Goal: Communication & Community: Ask a question

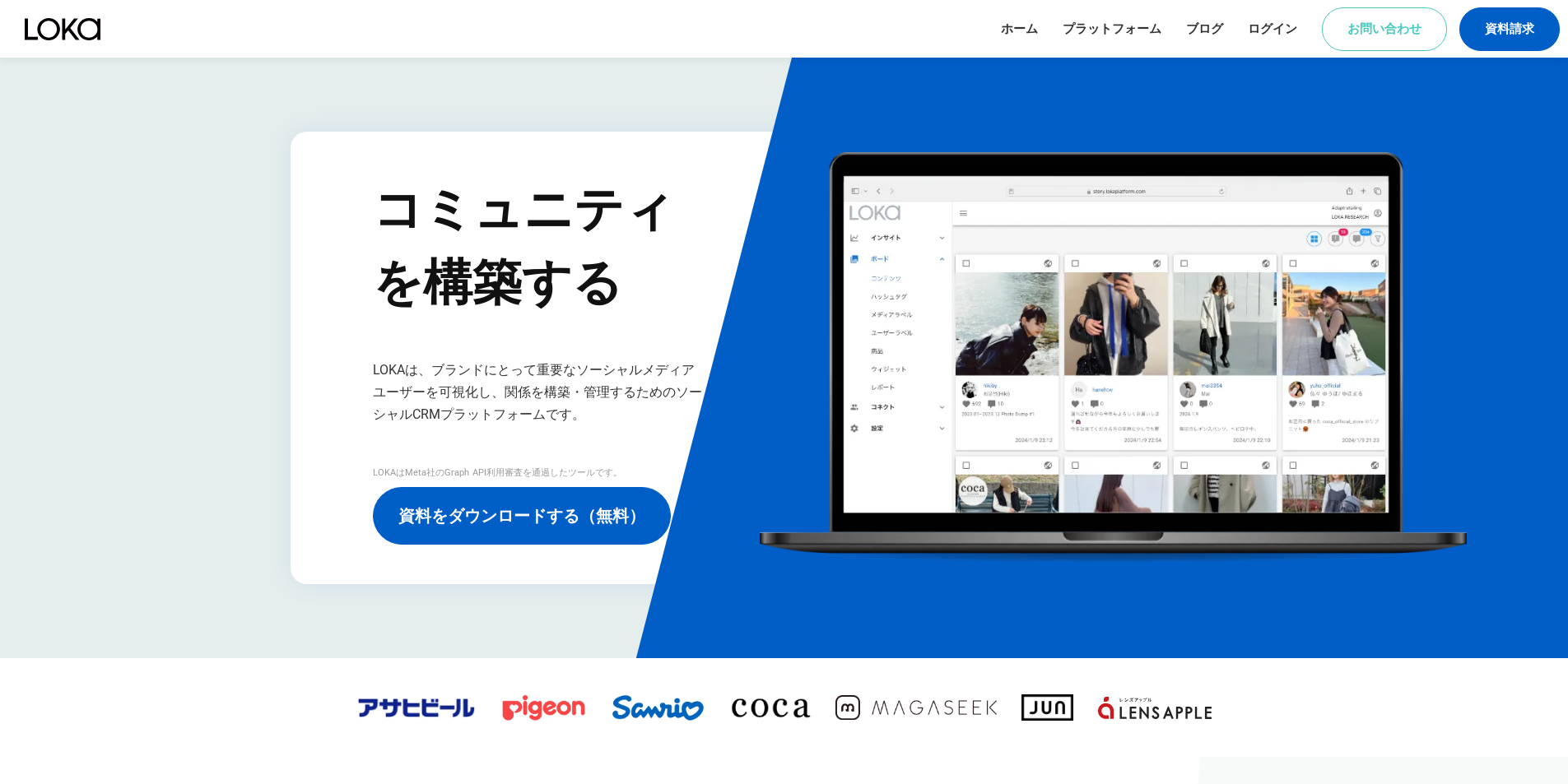
click at [1399, 42] on link "お問い合わせ" at bounding box center [1384, 29] width 125 height 44
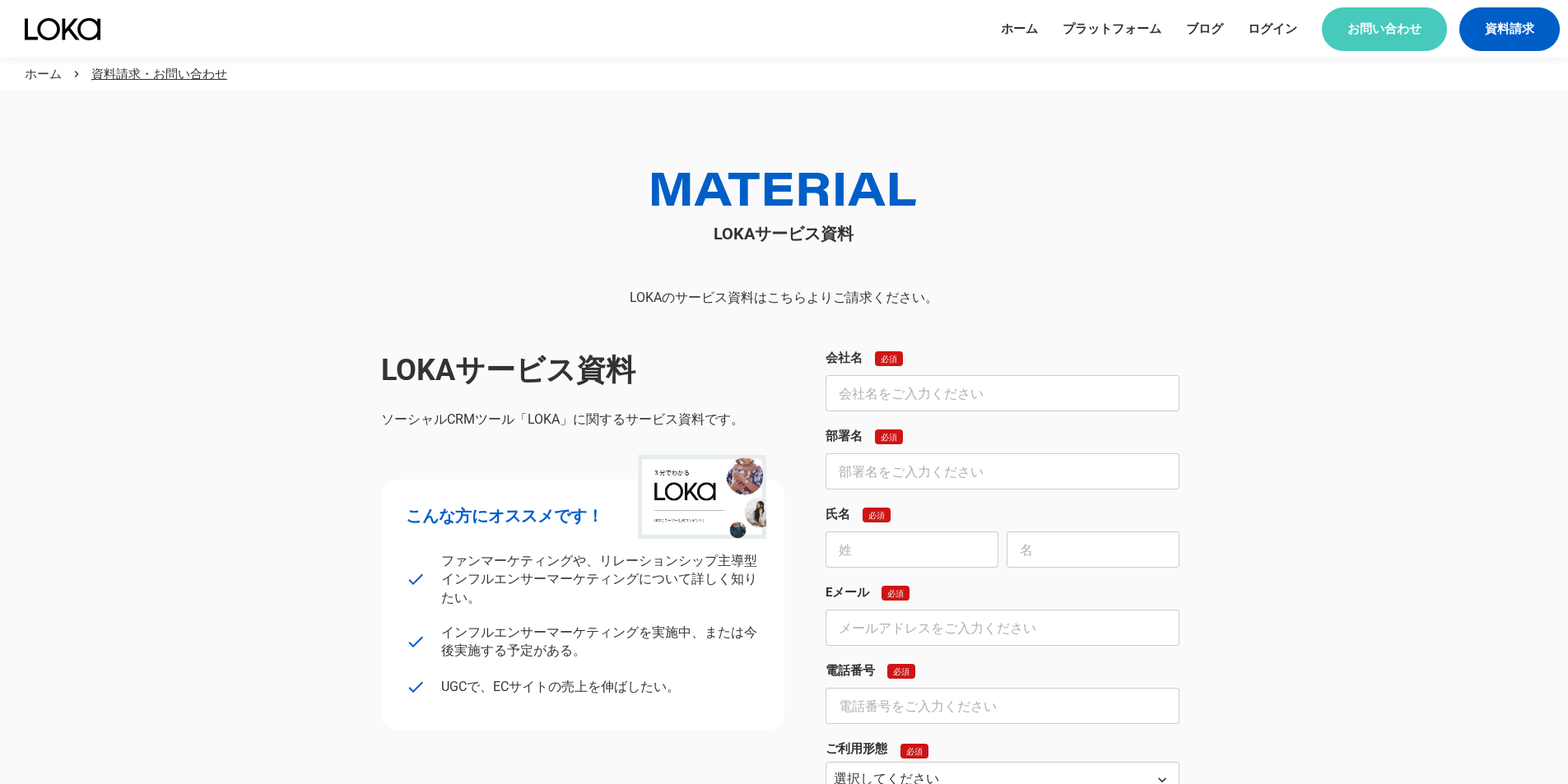
scroll to position [989, 0]
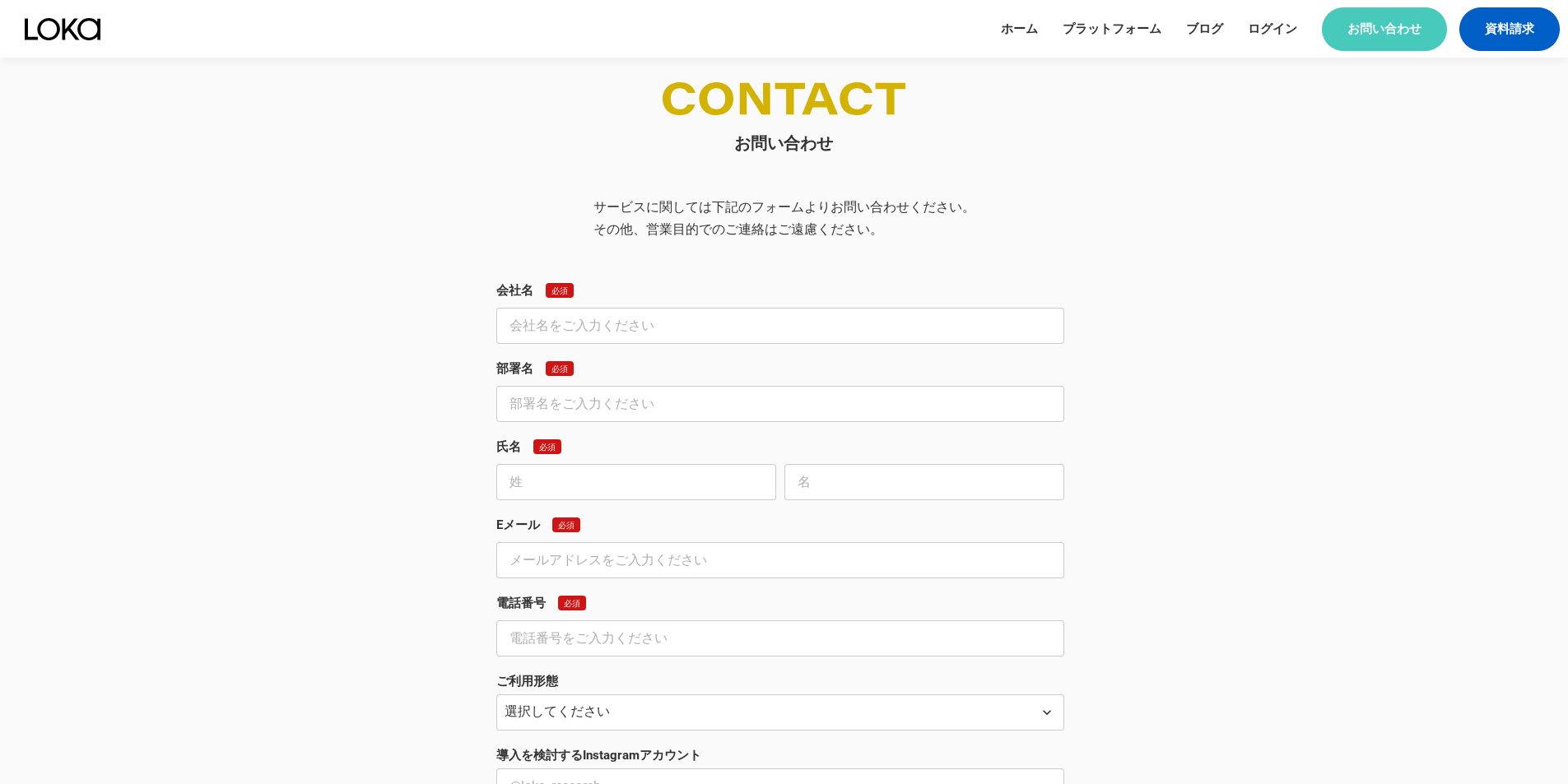
click at [801, 320] on input "text" at bounding box center [780, 326] width 568 height 37
type input "HELIGATE JAPAN株式会社"
type input "下たお"
type input "木"
type input "[EMAIL_ADDRESS][DOMAIN_NAME]"
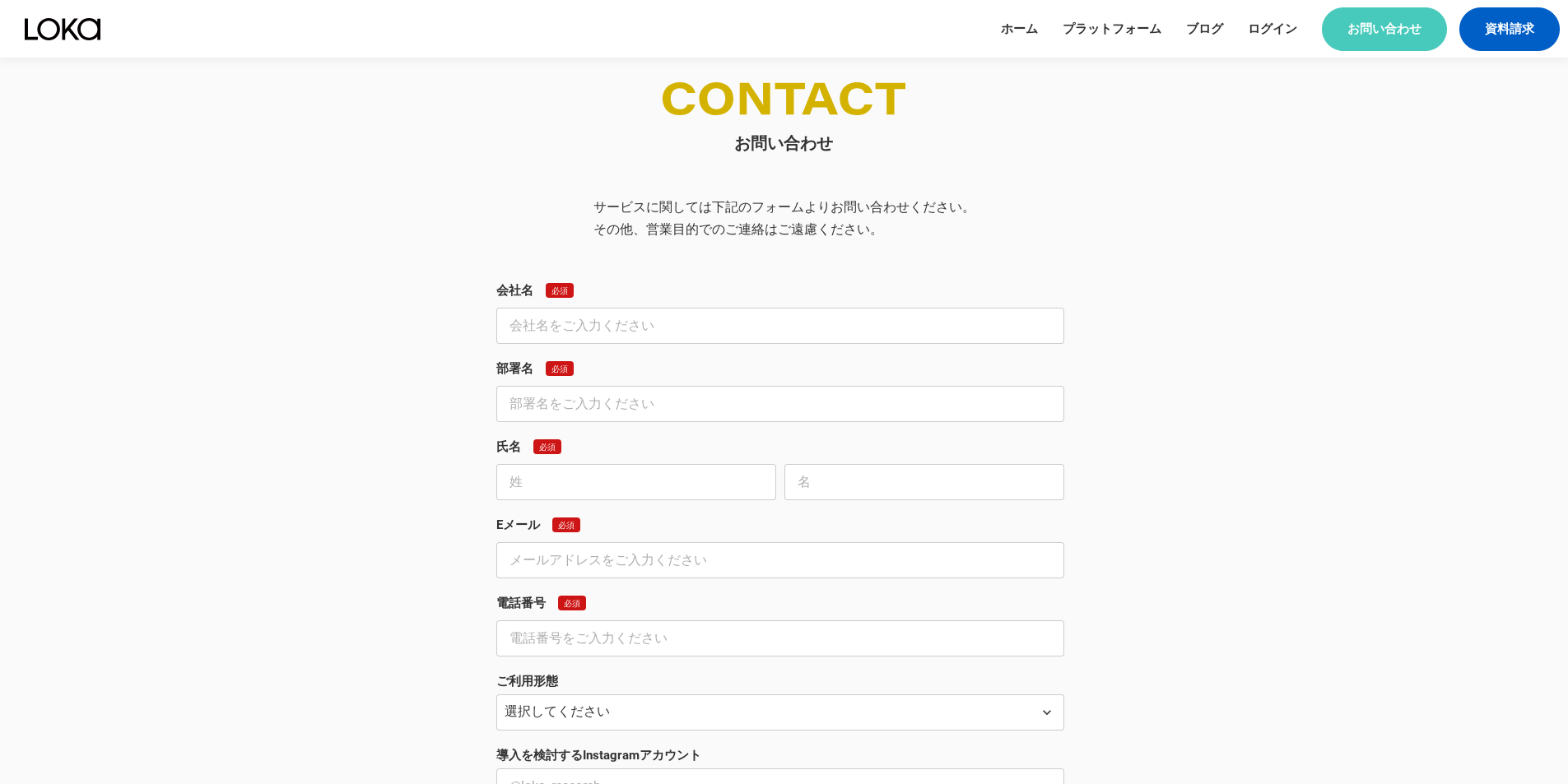
type input "0352072740"
click at [838, 484] on input "text" at bounding box center [924, 482] width 280 height 37
click at [731, 496] on input "木" at bounding box center [636, 482] width 280 height 37
click at [576, 413] on input "下たお" at bounding box center [780, 404] width 568 height 37
drag, startPoint x: 576, startPoint y: 413, endPoint x: 524, endPoint y: 413, distance: 52.0
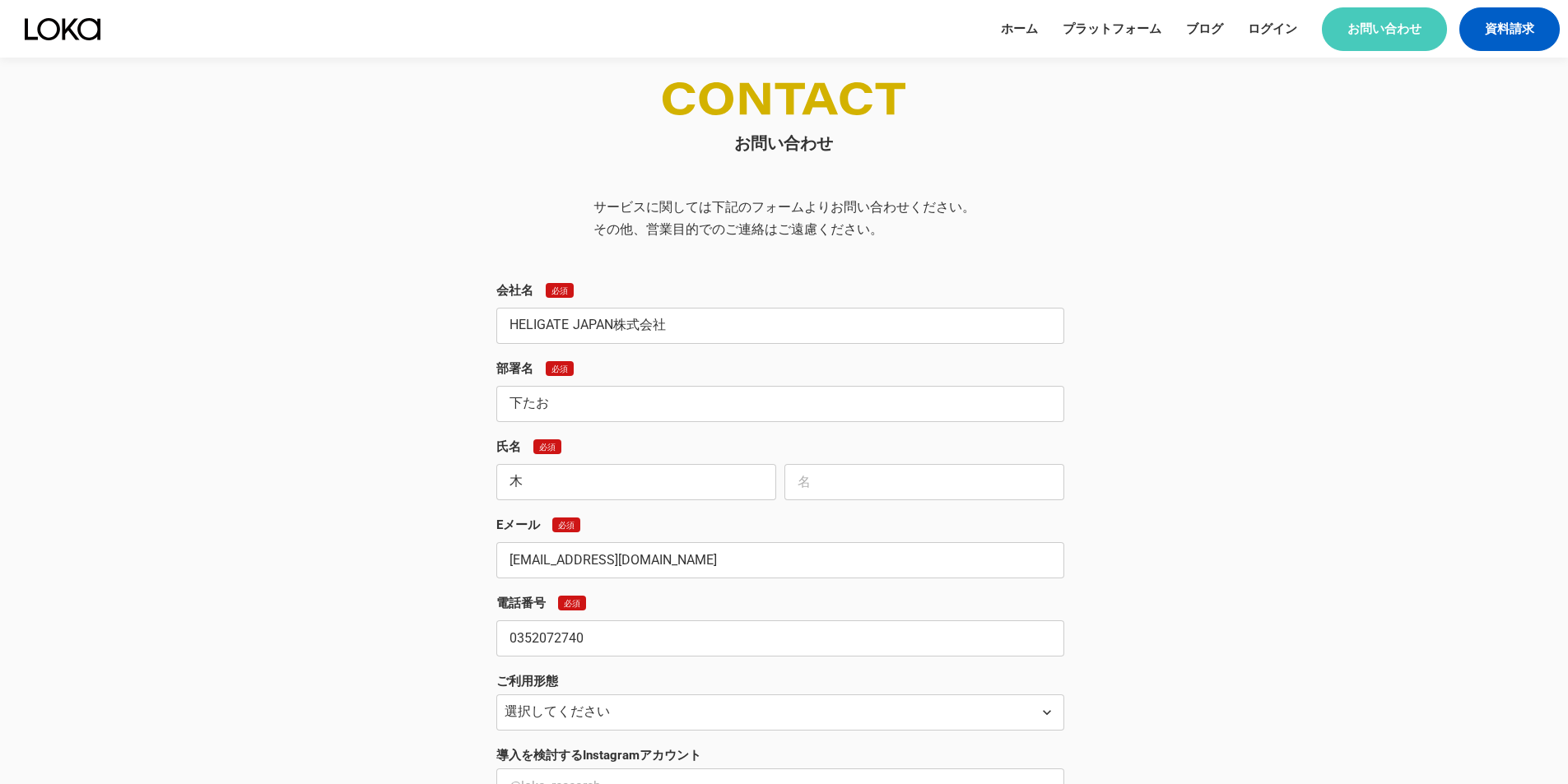
click at [524, 413] on input "下たお" at bounding box center [780, 404] width 568 height 37
click at [922, 482] on input "text" at bounding box center [924, 482] width 280 height 37
paste input "たお"
type input "たお"
drag, startPoint x: 558, startPoint y: 406, endPoint x: 472, endPoint y: 404, distance: 86.0
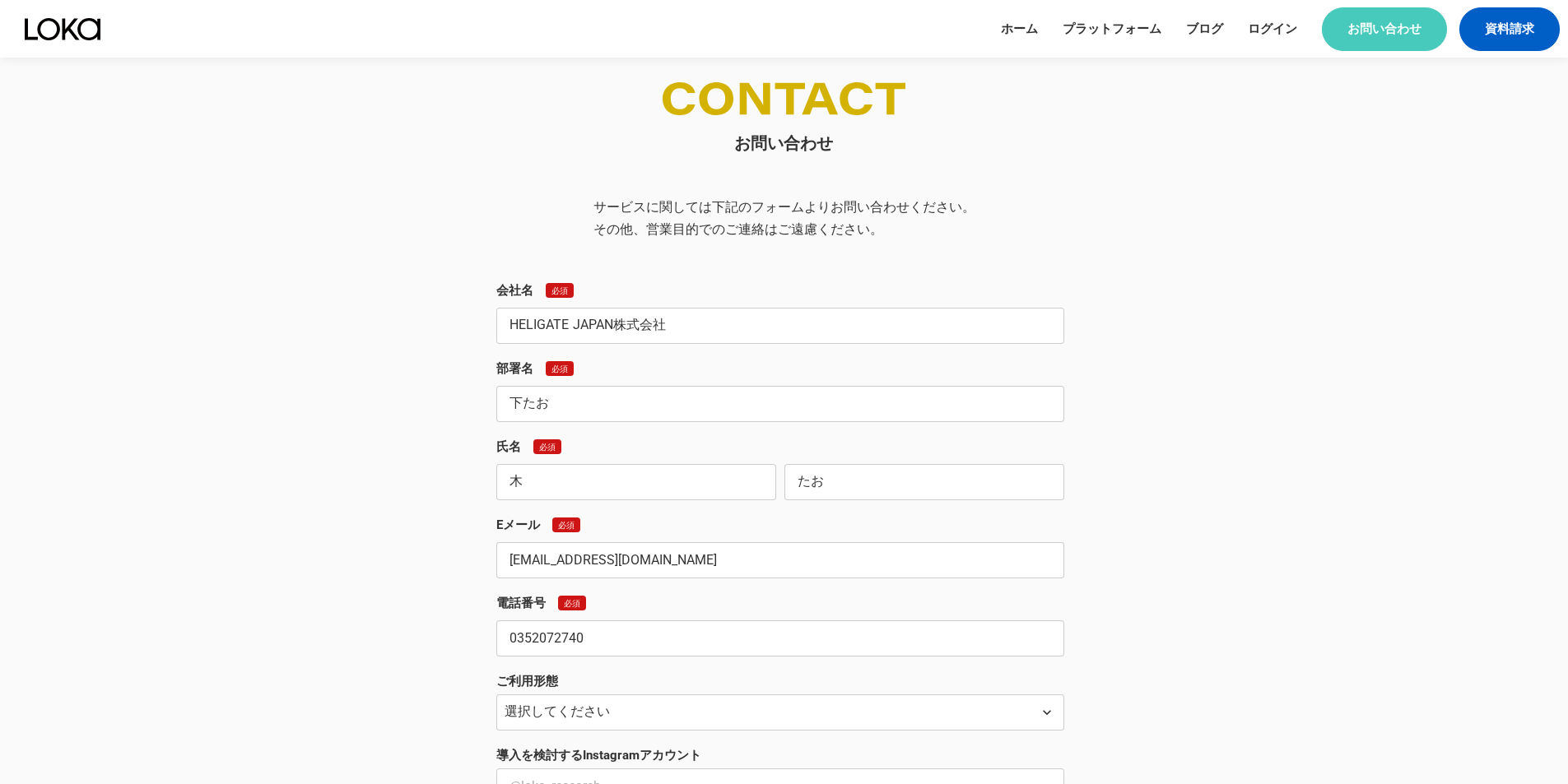
click at [472, 404] on div "お問い合わせ サービスに関しては下記のフォームよりお問い合わせください。 その他、営業目的でのご連絡はご遠慮ください。 会社名 必須 HELIGATE JAP…" at bounding box center [784, 588] width 790 height 1012
click at [604, 486] on input "木" at bounding box center [636, 482] width 280 height 37
paste input "下たお"
drag, startPoint x: 531, startPoint y: 490, endPoint x: 652, endPoint y: 481, distance: 121.3
click at [652, 483] on input "[PERSON_NAME]たお" at bounding box center [636, 482] width 280 height 37
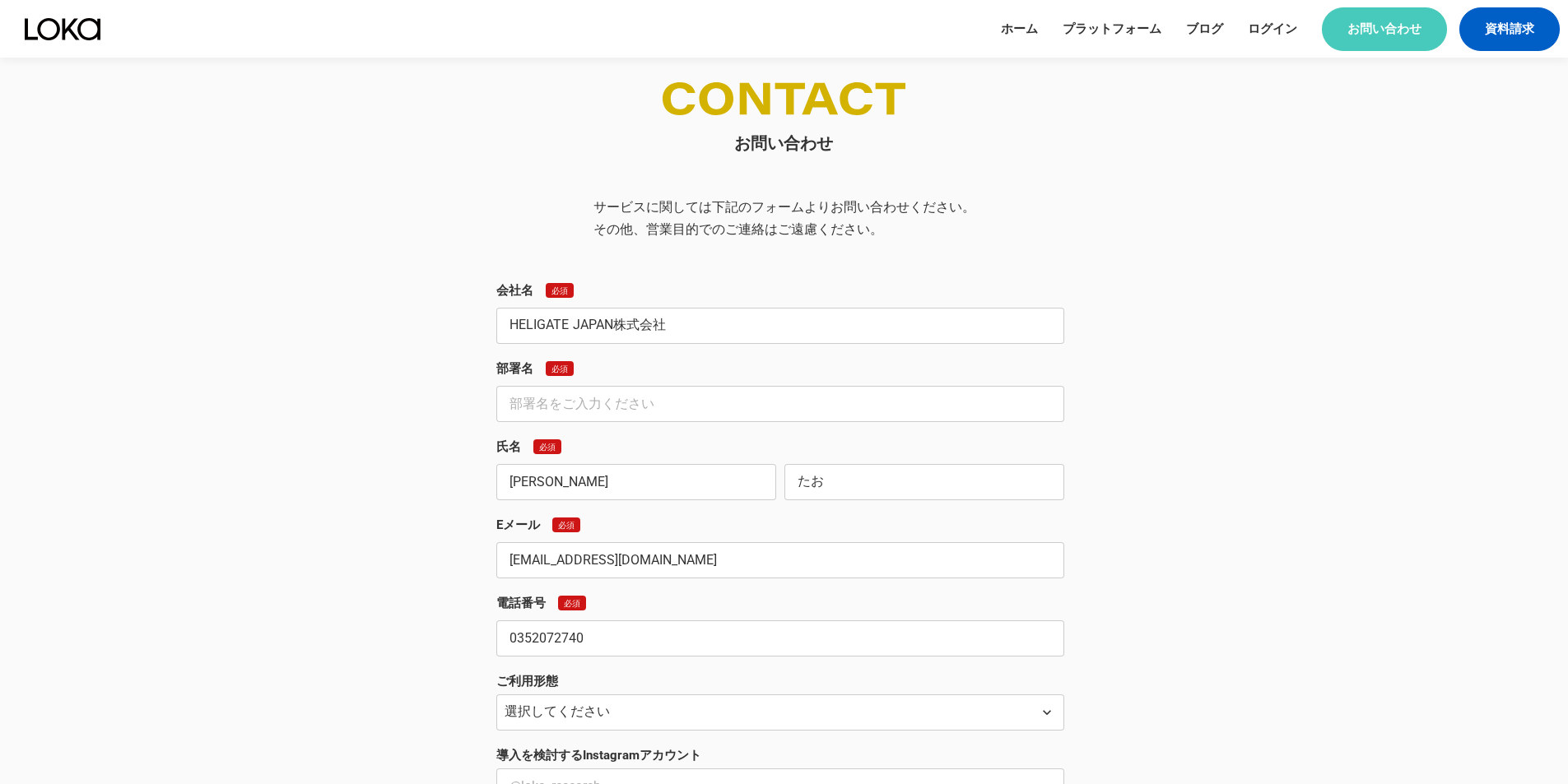
type input "[PERSON_NAME]"
click at [637, 403] on input "text" at bounding box center [780, 404] width 568 height 37
click at [708, 413] on input "text" at bounding box center [780, 404] width 568 height 37
paste input "なし"
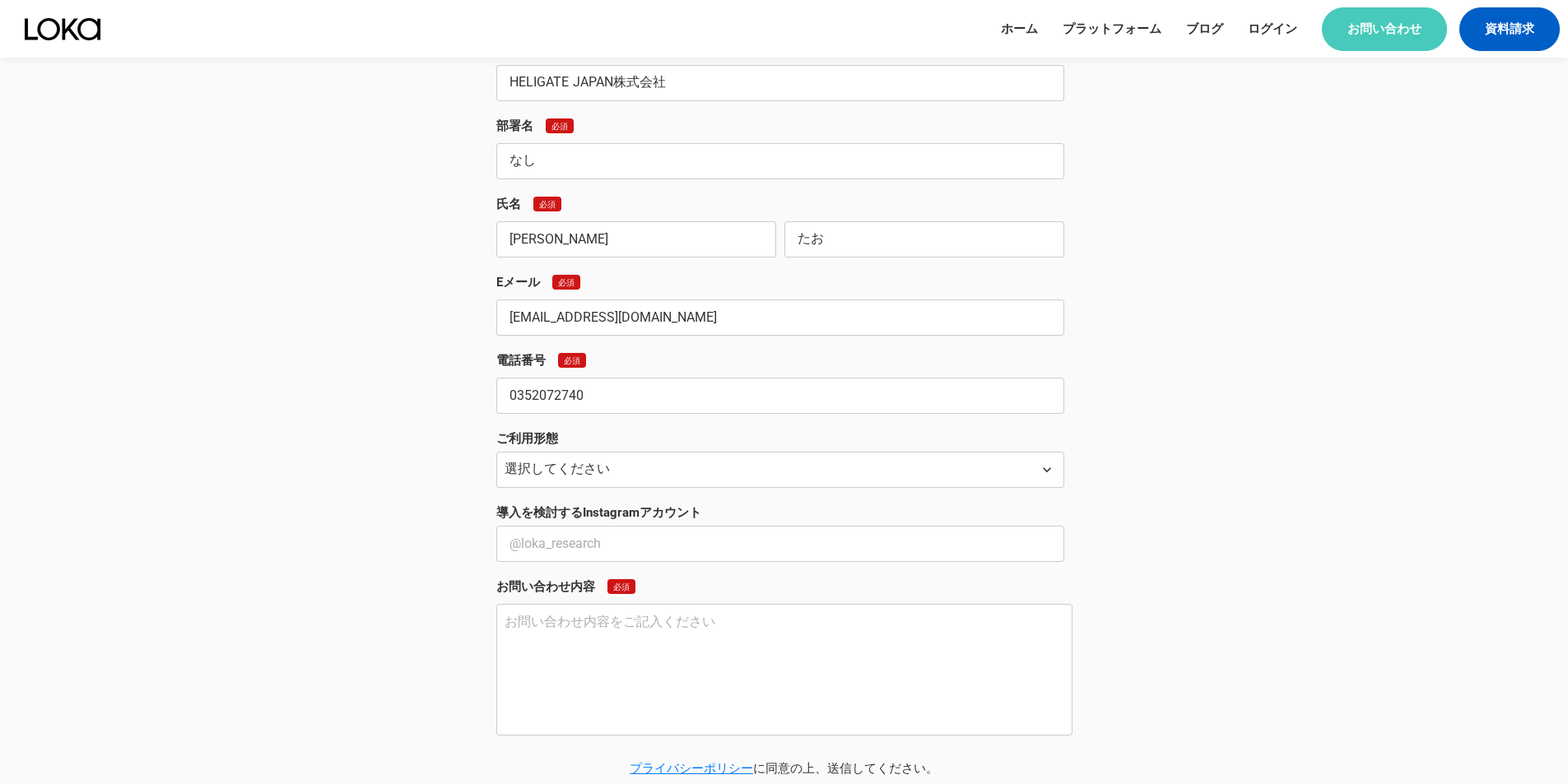
scroll to position [1318, 0]
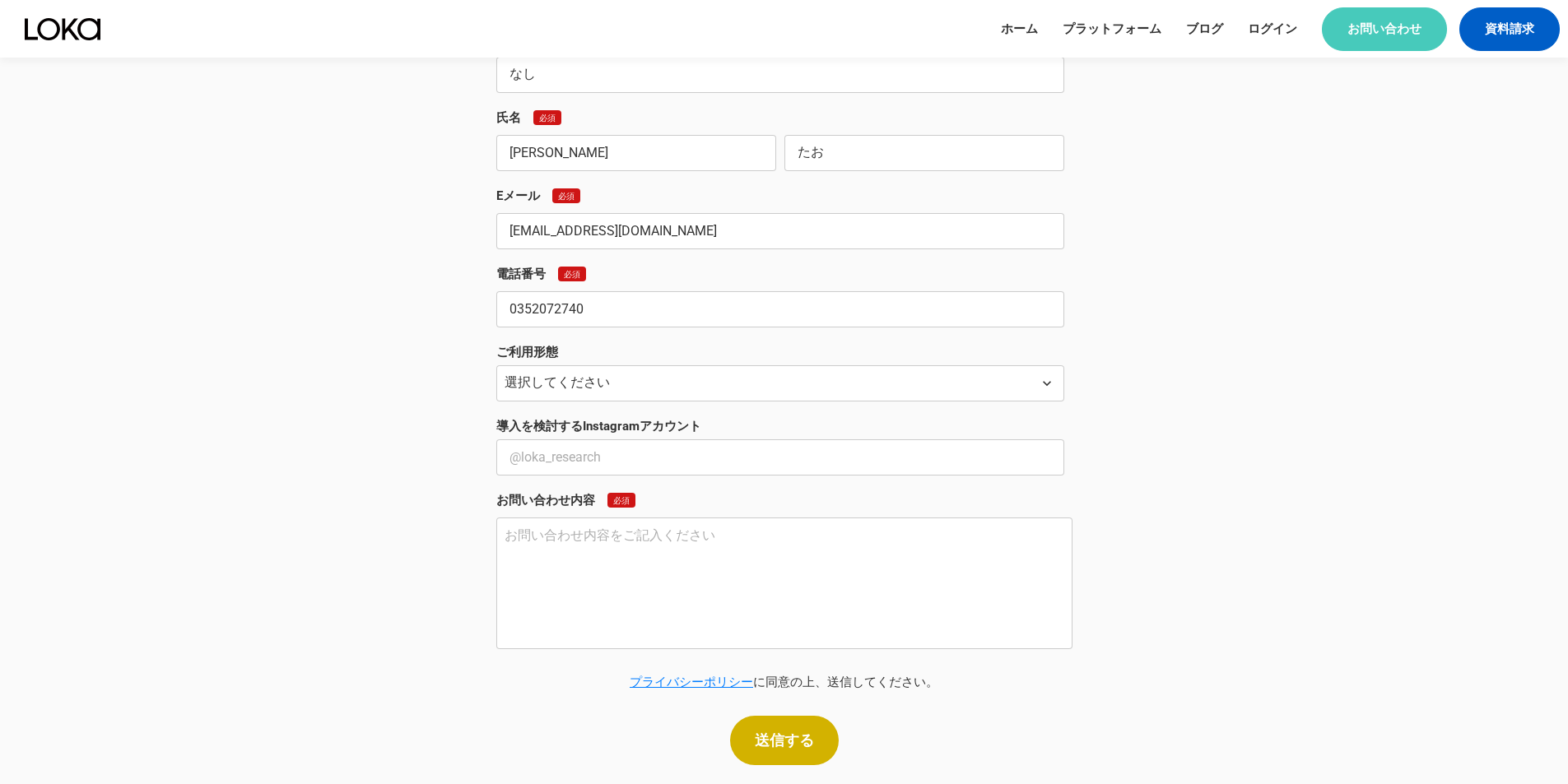
type input "なし"
click at [676, 359] on div "ご利用形態 選択してください 自社での導入 代理店として顧客へ提案 その他 keyboard_arrow_down" at bounding box center [784, 373] width 576 height 57
click at [676, 369] on select "選択してください 自社での導入 代理店として顧客へ提案 その他" at bounding box center [780, 383] width 568 height 37
select select "その他"
click at [496, 365] on select "選択してください 自社での導入 代理店として顧客へ提案 その他" at bounding box center [780, 383] width 568 height 37
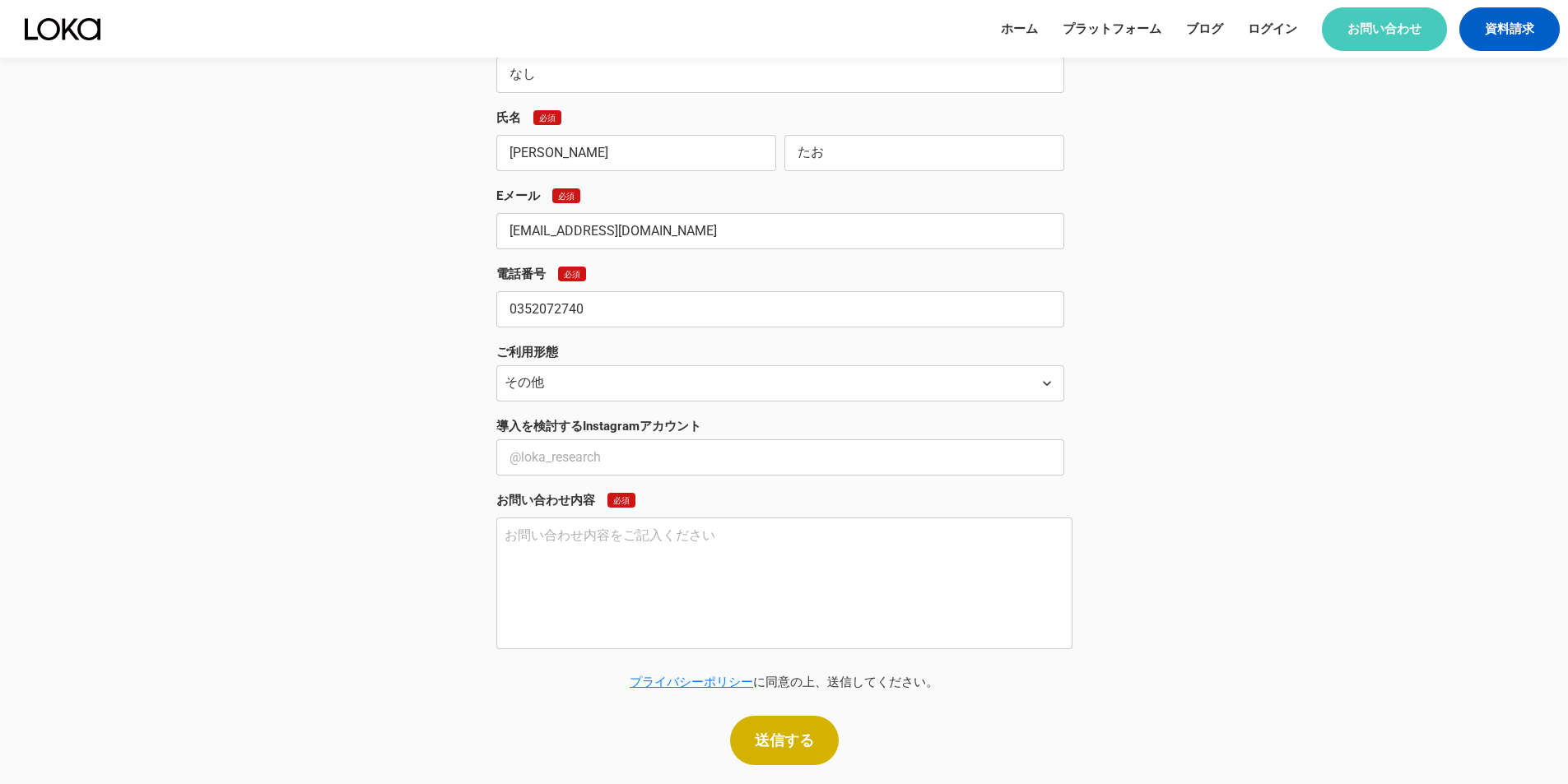
click at [647, 466] on input "text" at bounding box center [780, 457] width 568 height 37
click at [1076, 602] on div "お問い合わせ サービスに関しては下記のフォームよりお問い合わせください。 その他、営業目的でのご連絡はご遠慮ください。 会社名 必須 HELIGATE JAP…" at bounding box center [784, 259] width 790 height 1012
click at [907, 569] on textarea at bounding box center [784, 583] width 576 height 132
click at [664, 669] on div "会社名 必須 HELIGATE JAPAN株式会社 部署名 必須 なし 氏名 必須 [PERSON_NAME] たお Eメール 必須 [EMAIL_ADDRE…" at bounding box center [784, 359] width 576 height 813
click at [687, 628] on textarea at bounding box center [784, 583] width 576 height 132
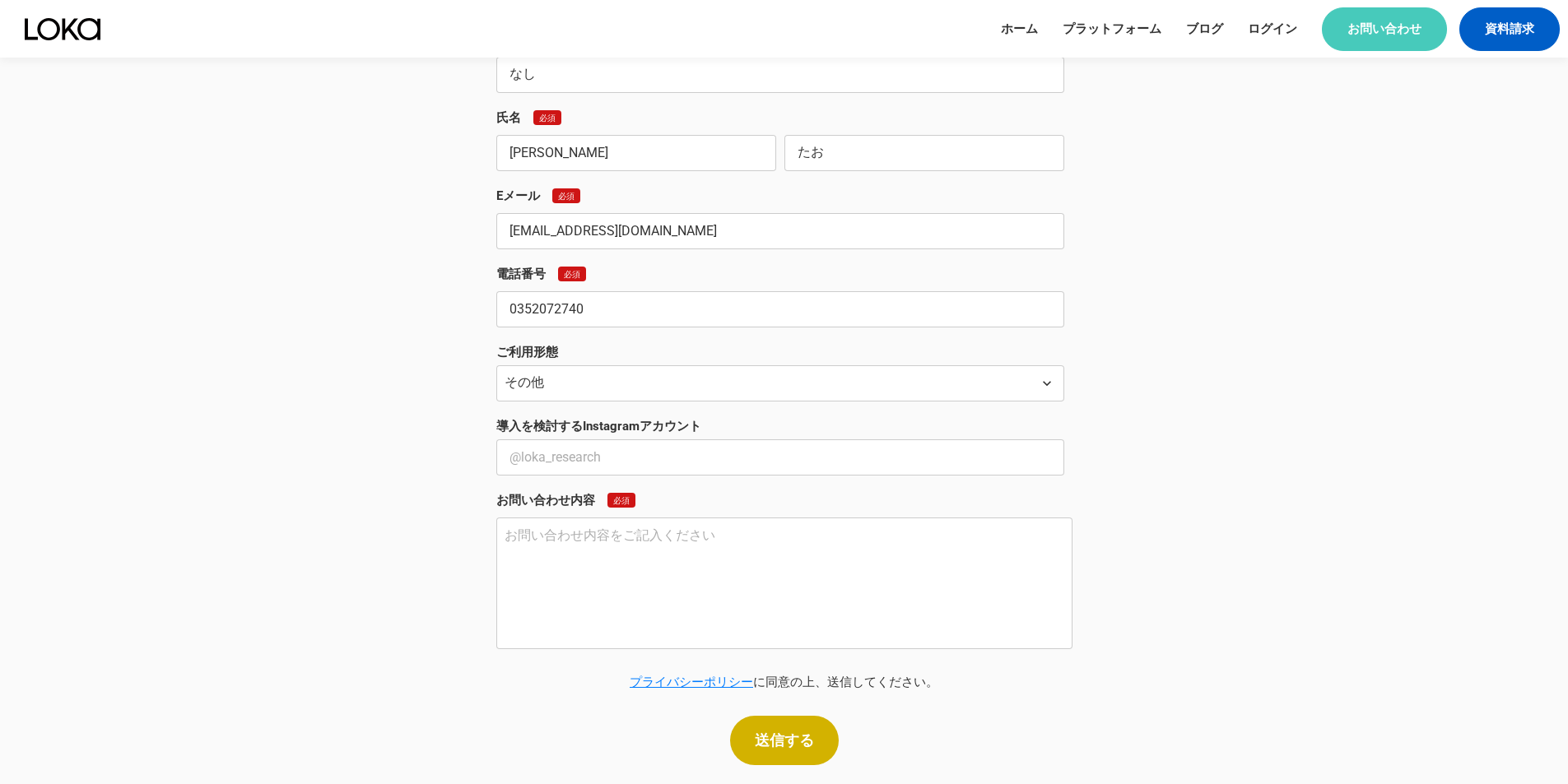
paste textarea ""{loremipsumdo} sitam consecteturadi。 elitseddoei、TEMPORIN UTLABoreetdoloremag。…"
drag, startPoint x: 612, startPoint y: 529, endPoint x: 421, endPoint y: 531, distance: 191.0
click at [421, 531] on div "お問い合わせ サービスに関しては下記のフォームよりお問い合わせください。 その他、営業目的でのご連絡はご遠慮ください。 会社名 必須 HELIGATE JAP…" at bounding box center [784, 259] width 790 height 1012
paste textarea "ロカリサーチ株式会社"
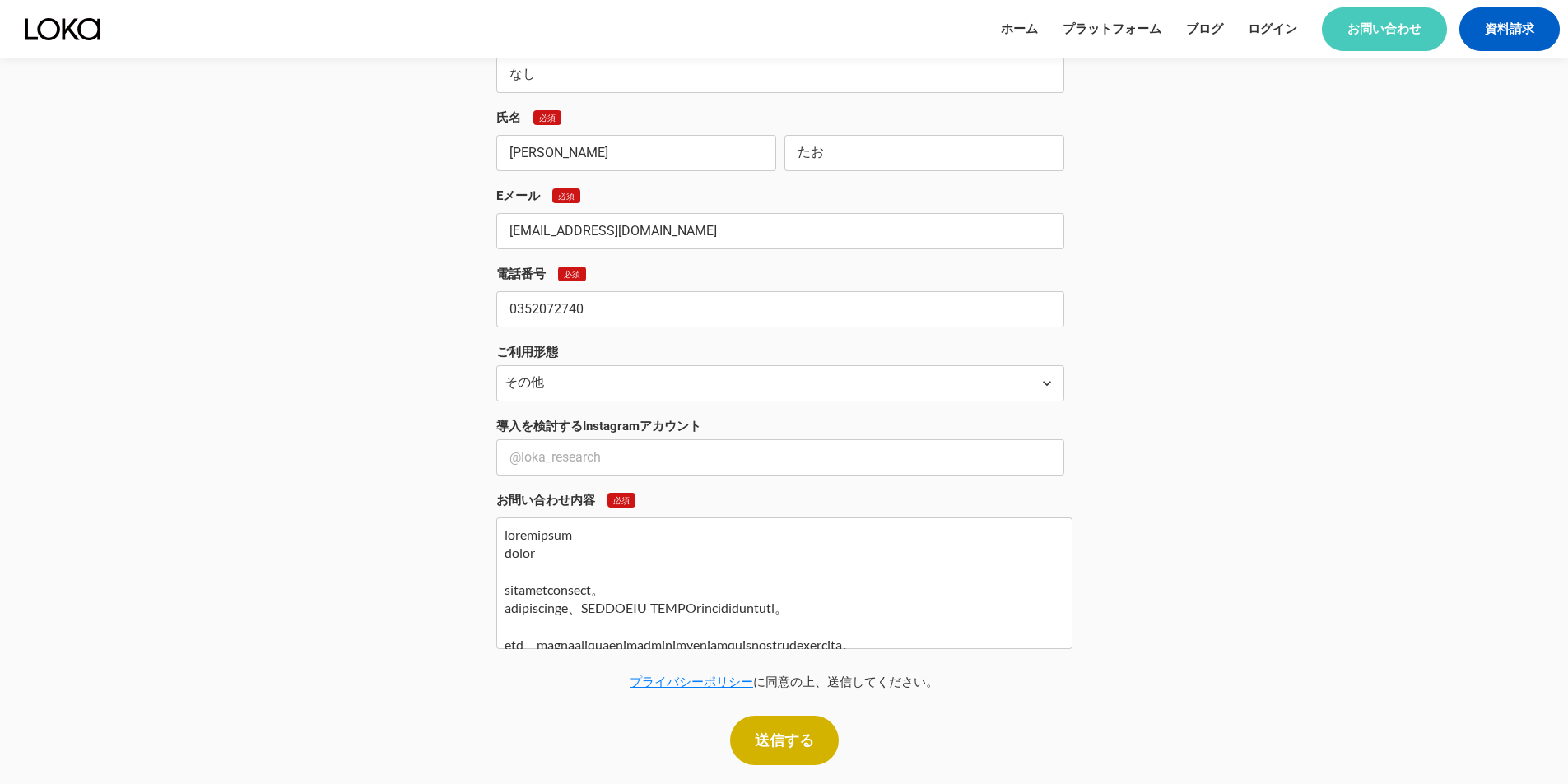
type textarea "loremipsum dolor sitametconsect。 adipiscinge、SEDDOEIU TEMPOrincididuntutl。 etd、…"
click at [618, 681] on p "プライバシーポリシー に同意の上、送信してください。" at bounding box center [784, 682] width 576 height 17
click at [800, 735] on p "送信する" at bounding box center [784, 740] width 59 height 15
click at [584, 465] on input "text" at bounding box center [780, 457] width 568 height 37
click at [661, 441] on input "text" at bounding box center [780, 457] width 568 height 37
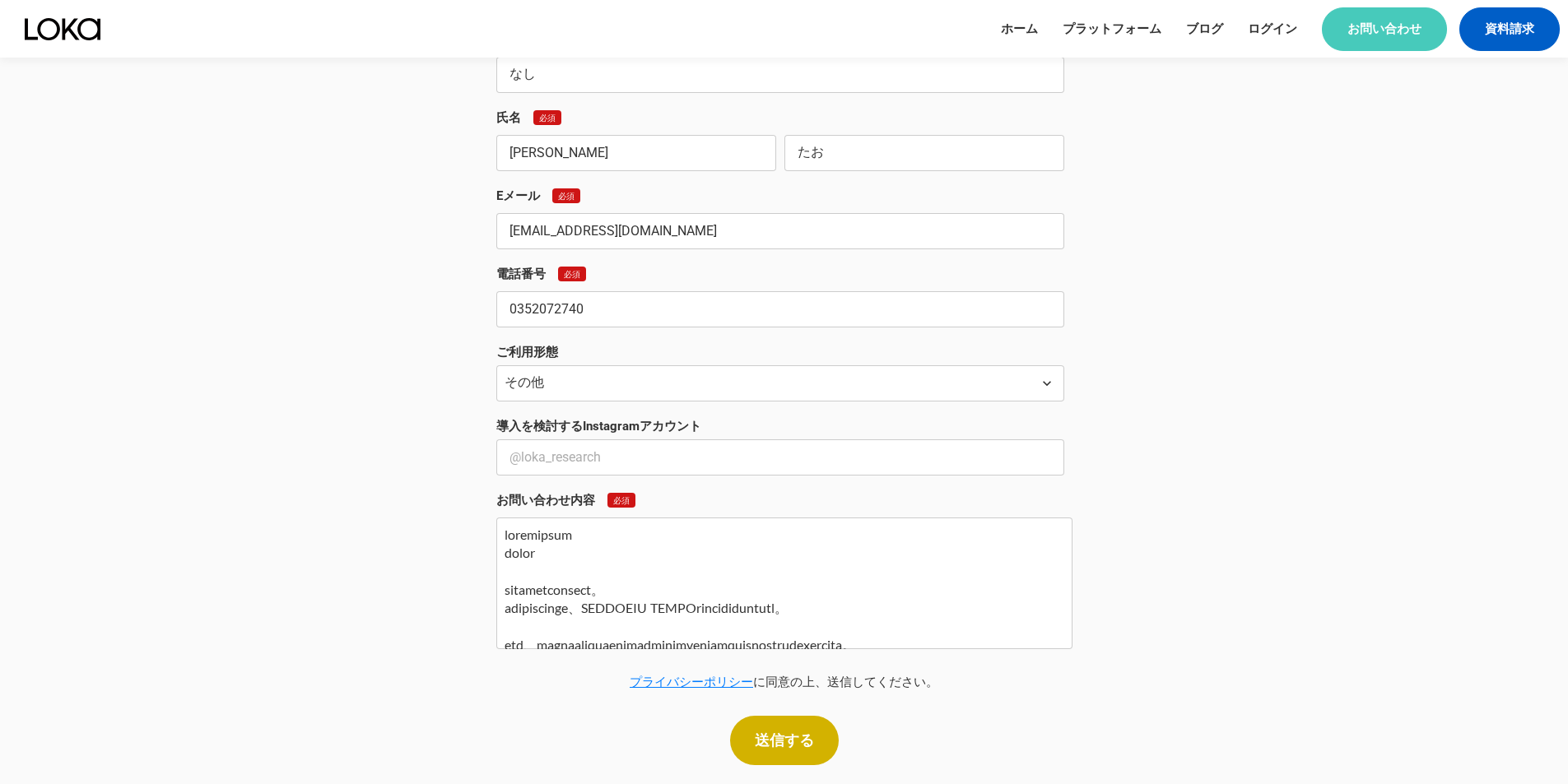
paste input "[EMAIL_ADDRESS][DOMAIN_NAME]"
type input "[EMAIL_ADDRESS][DOMAIN_NAME]"
click at [812, 728] on button "送信する" at bounding box center [785, 740] width 109 height 49
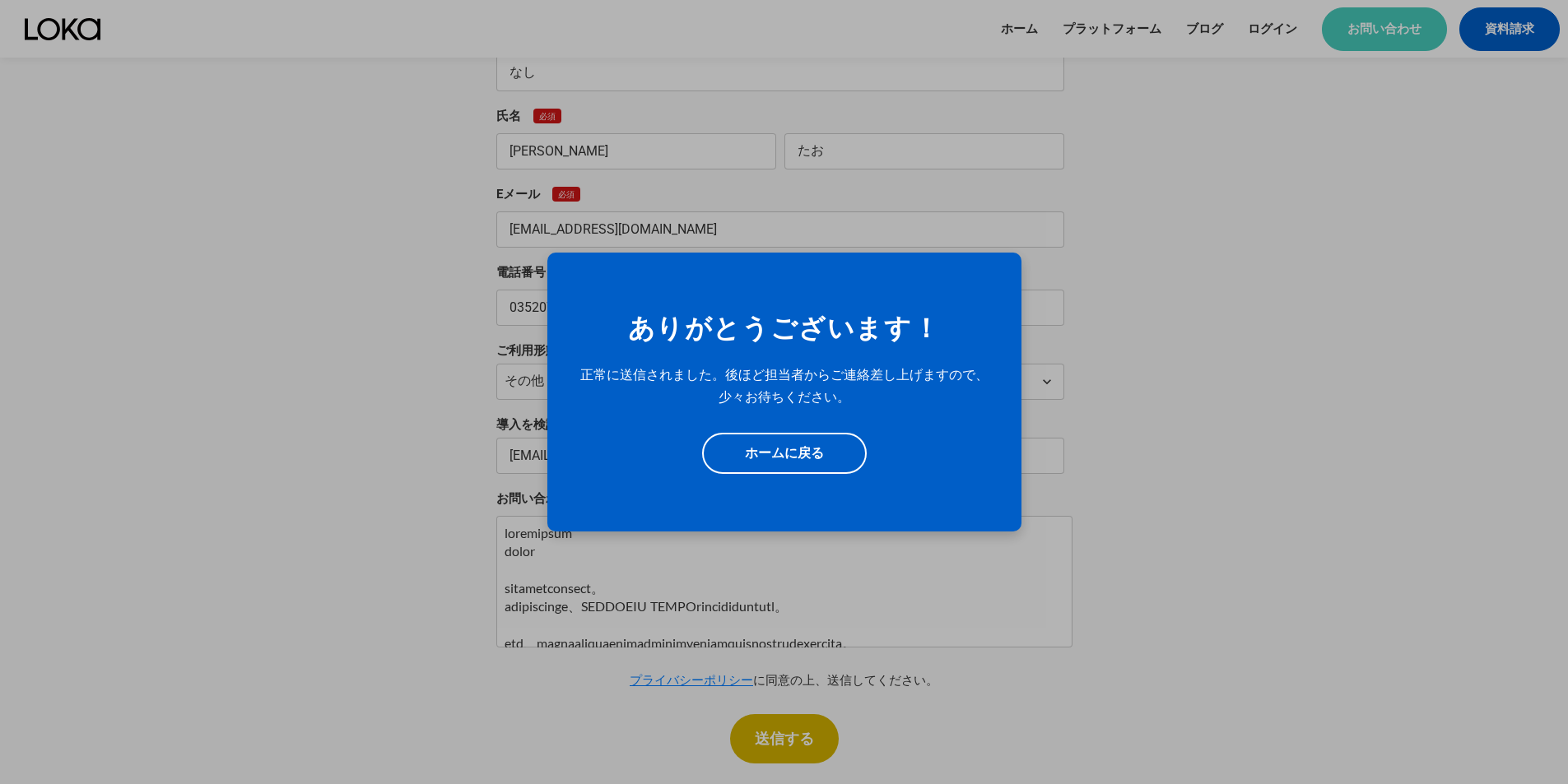
click at [799, 457] on p "ホームに戻る" at bounding box center [784, 452] width 79 height 22
